Goal: Check status: Check status

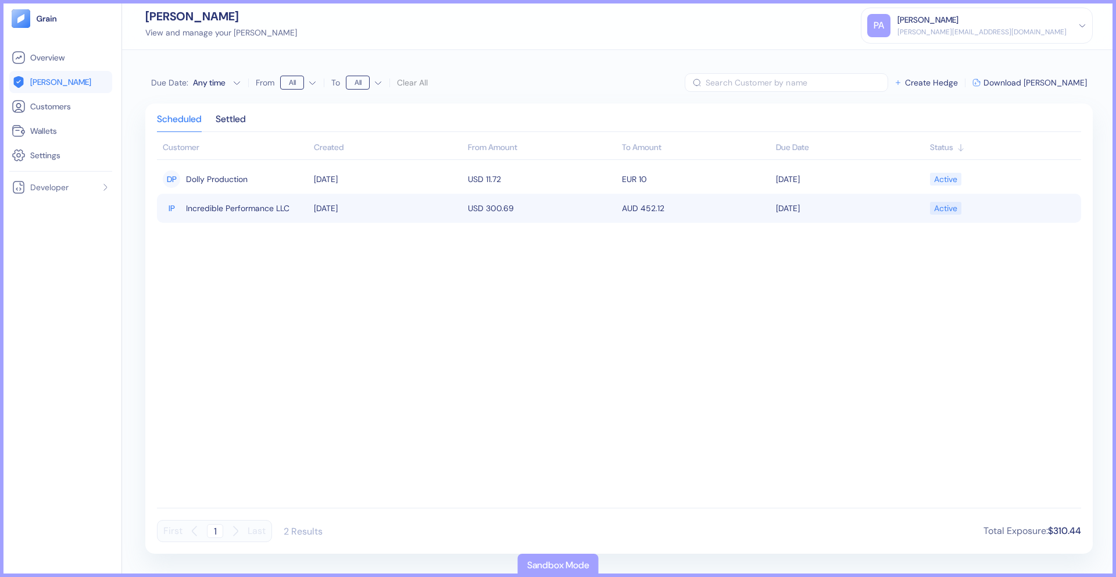
click at [274, 213] on span "Incredible Performance LLC" at bounding box center [237, 208] width 103 height 20
click at [570, 206] on td "USD 300.69" at bounding box center [542, 208] width 154 height 29
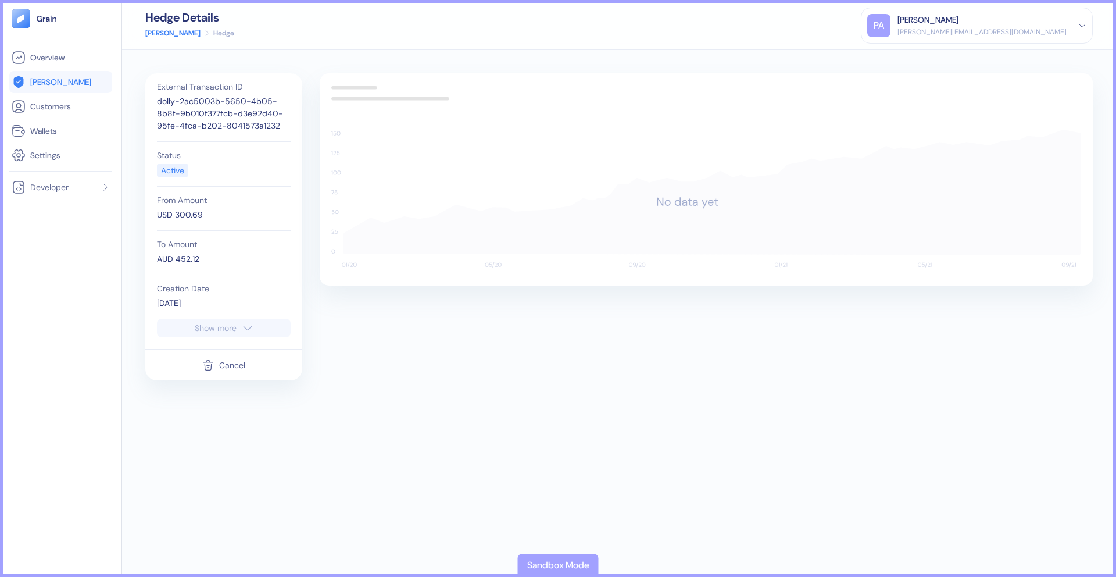
click at [219, 364] on button "Cancel" at bounding box center [223, 365] width 43 height 22
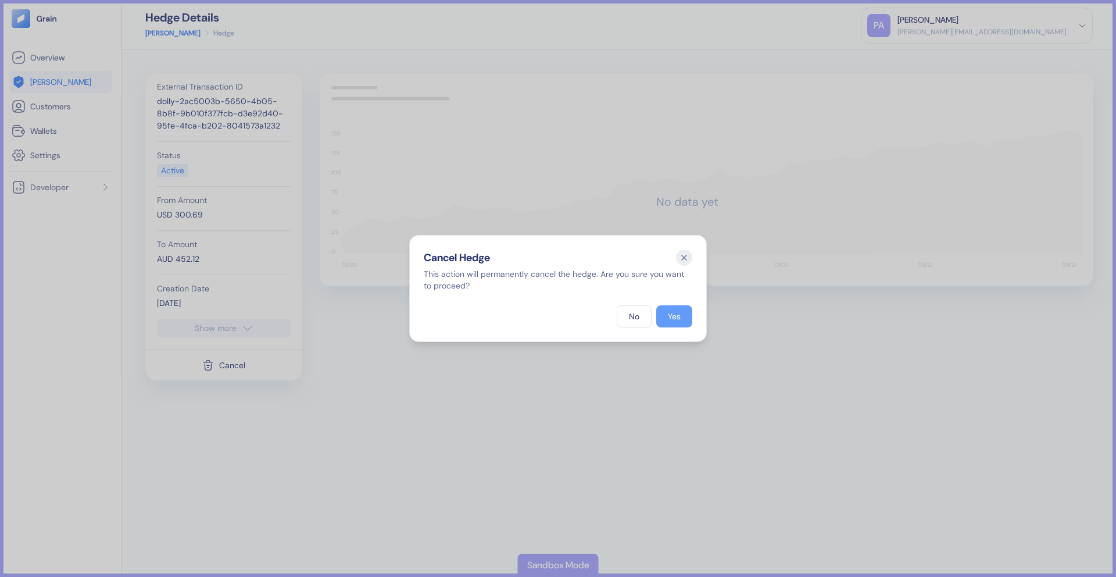
click at [680, 317] on div "Yes" at bounding box center [674, 316] width 13 height 8
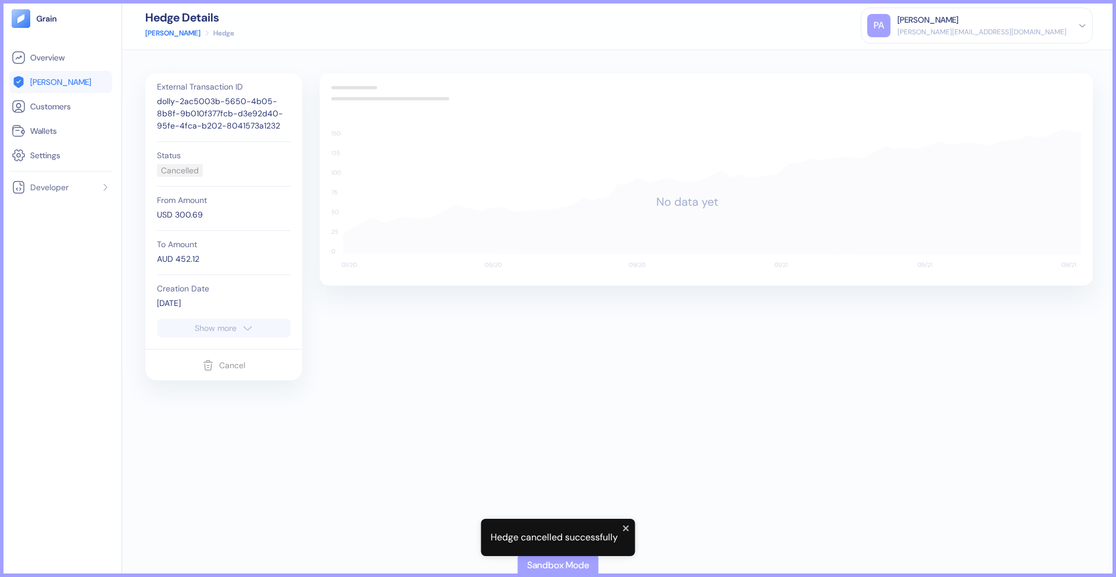
click at [43, 87] on span "[PERSON_NAME]" at bounding box center [60, 82] width 61 height 12
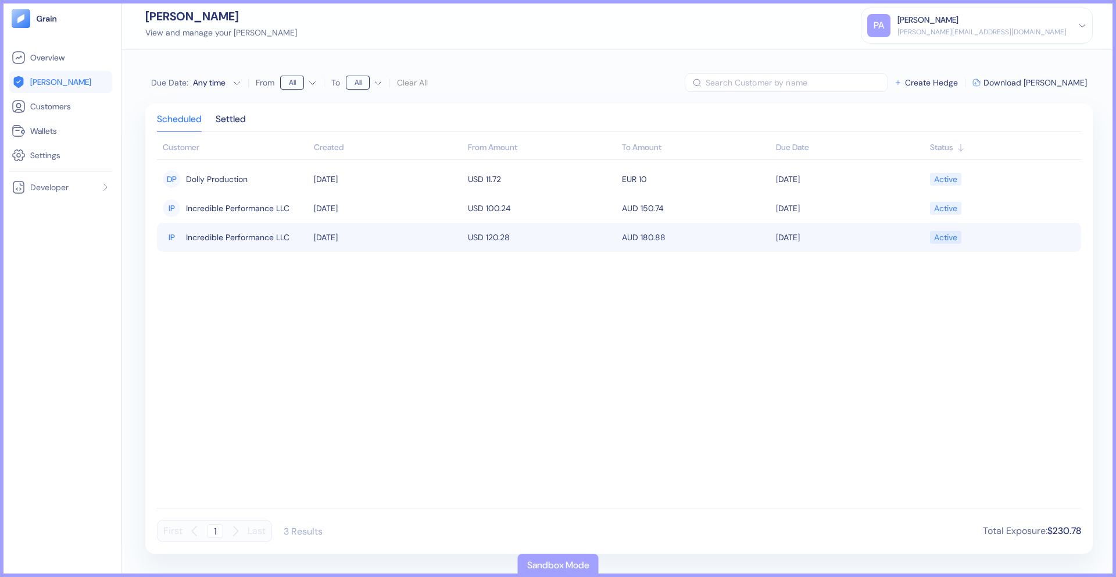
click at [296, 238] on div "IP Incredible Performance LLC" at bounding box center [235, 237] width 145 height 20
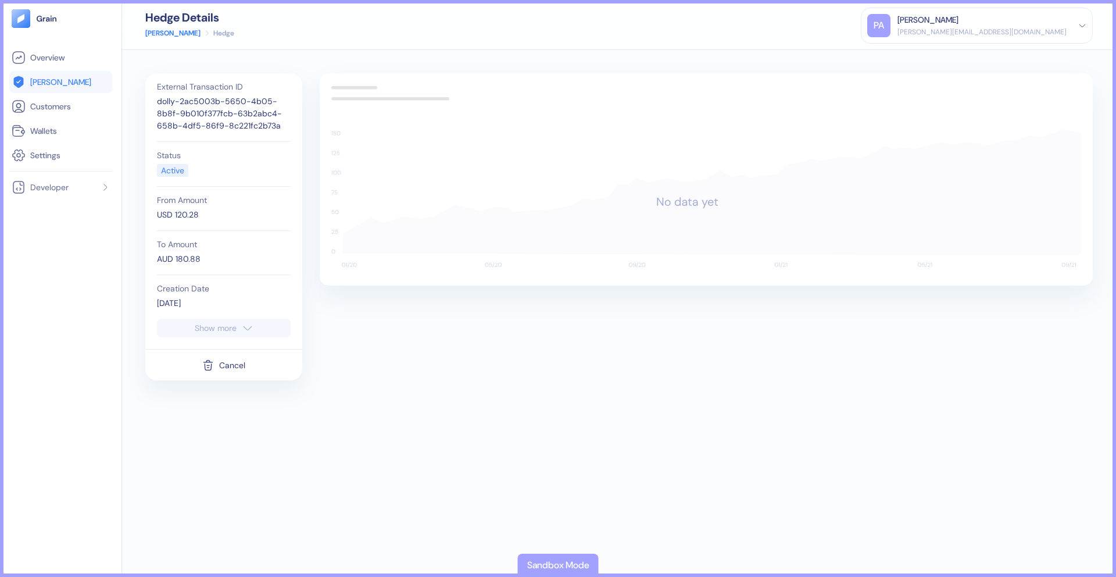
click at [52, 76] on span "[PERSON_NAME]" at bounding box center [60, 82] width 61 height 12
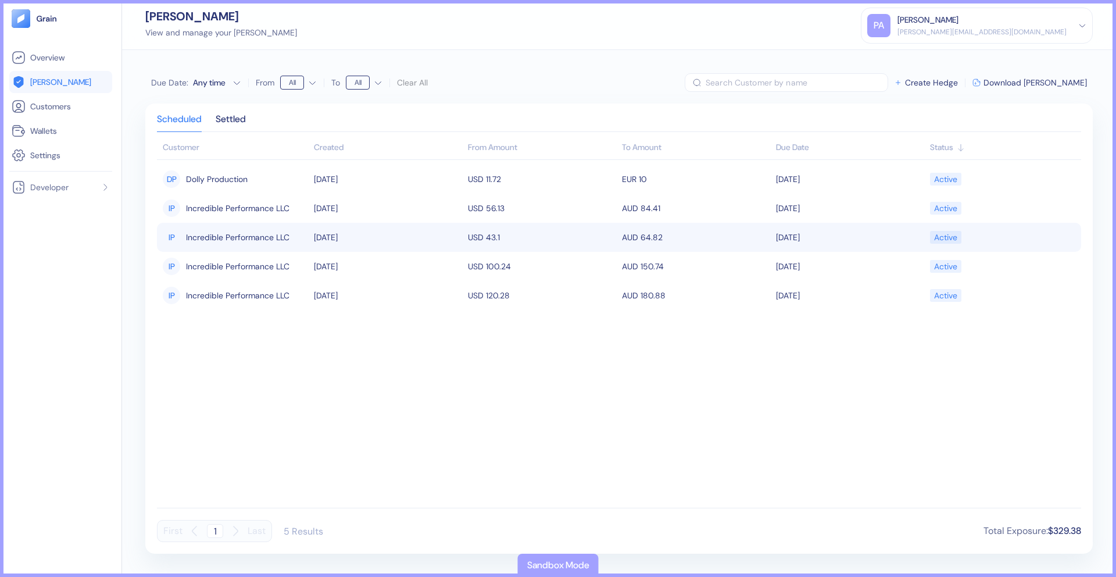
click at [439, 235] on td "[DATE]" at bounding box center [388, 237] width 154 height 29
click at [432, 234] on td "[DATE]" at bounding box center [388, 237] width 154 height 29
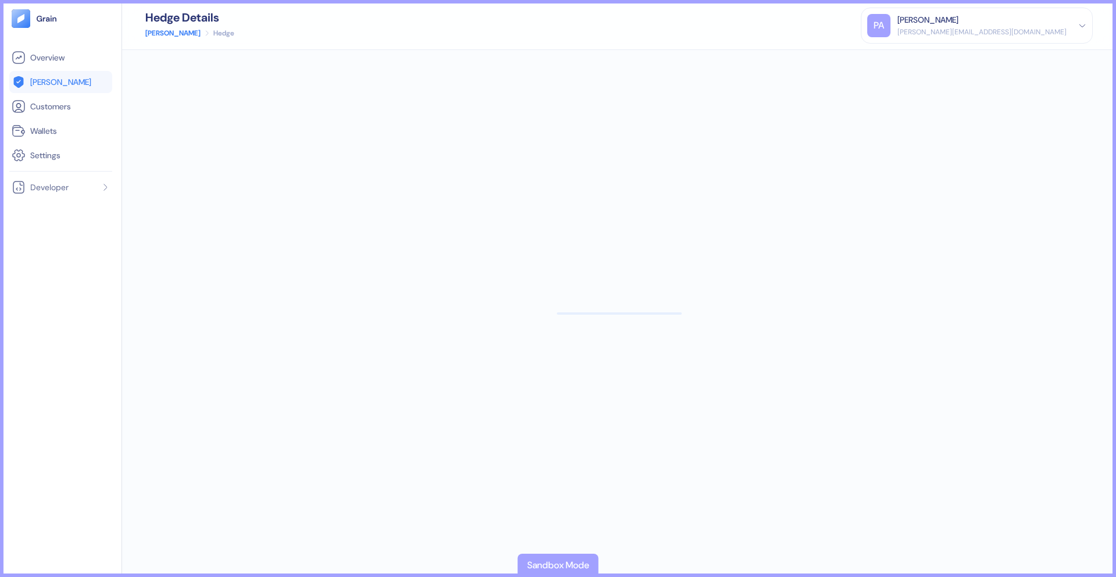
click at [158, 34] on link "[PERSON_NAME]" at bounding box center [172, 33] width 55 height 10
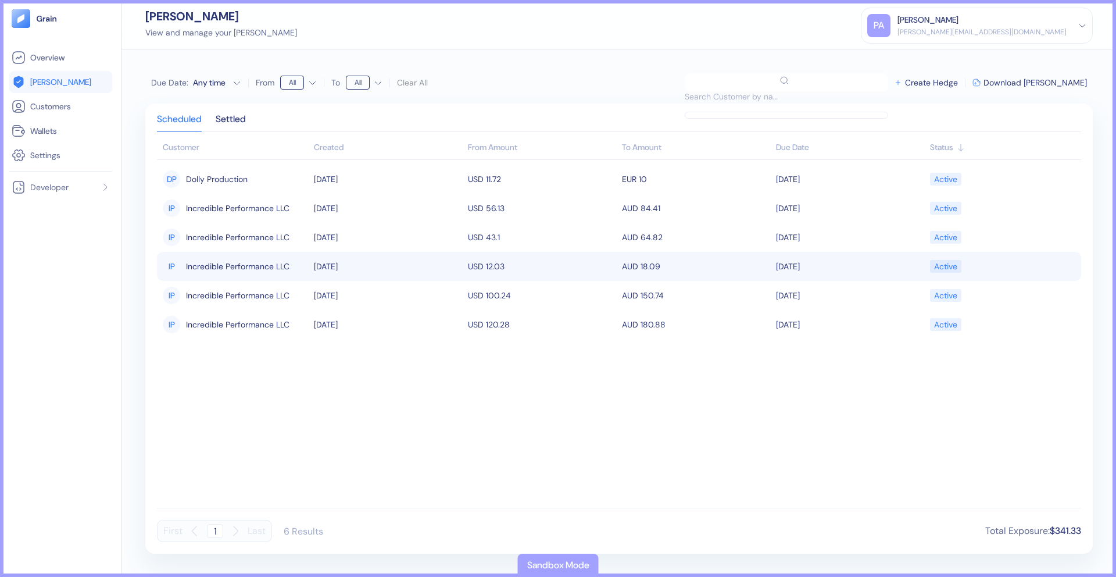
click at [371, 267] on td "[DATE]" at bounding box center [388, 266] width 154 height 29
